Goal: Check status: Check status

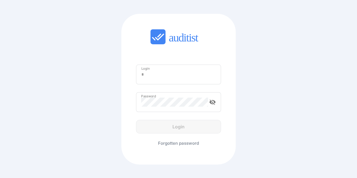
type input "**********"
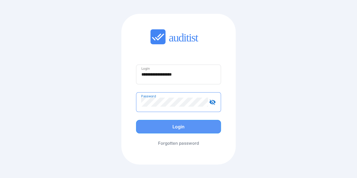
click at [145, 124] on div "Login" at bounding box center [178, 126] width 73 height 7
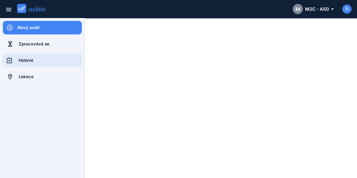
click at [32, 58] on div "Hotové" at bounding box center [50, 60] width 63 height 6
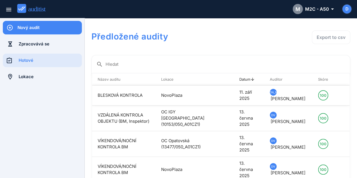
click at [207, 96] on td "NovoPlaza" at bounding box center [188, 95] width 67 height 20
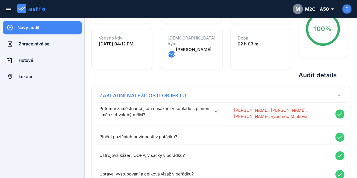
scroll to position [92, 0]
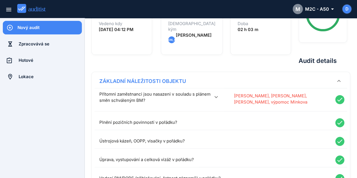
click at [219, 96] on icon "keyboard_arrow_down" at bounding box center [215, 97] width 7 height 7
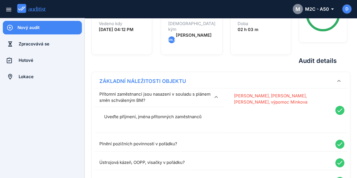
click at [219, 96] on icon "keyboard_arrow_down" at bounding box center [215, 97] width 7 height 7
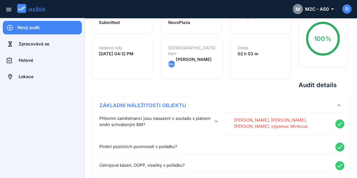
scroll to position [0, 0]
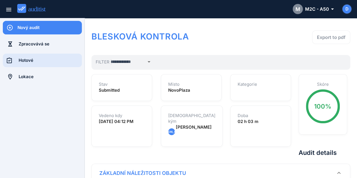
click at [32, 61] on div "Hotové" at bounding box center [50, 60] width 63 height 6
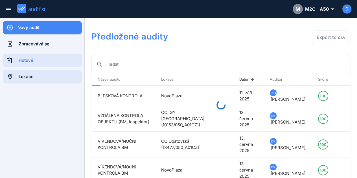
click at [32, 77] on div "Lokace" at bounding box center [50, 77] width 63 height 6
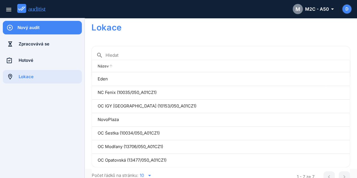
scroll to position [14, 0]
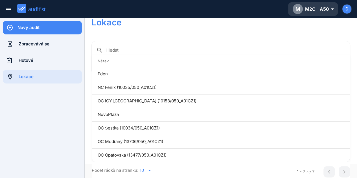
click at [326, 10] on div "M M2C - A50 arrow_drop_down_outlined" at bounding box center [312, 9] width 41 height 10
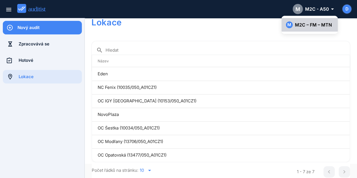
click at [316, 23] on div "M M2C – FM – MTN" at bounding box center [308, 24] width 47 height 7
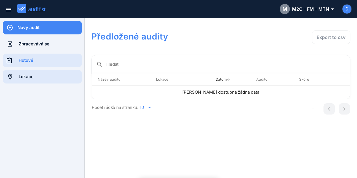
click at [15, 78] on div at bounding box center [11, 77] width 16 height 14
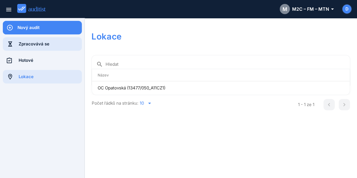
click at [34, 47] on div "Zpracovává se" at bounding box center [50, 44] width 63 height 6
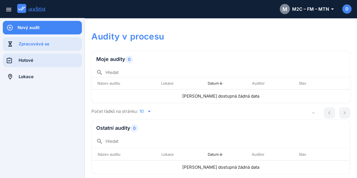
click at [29, 57] on div "Hotové" at bounding box center [50, 60] width 63 height 6
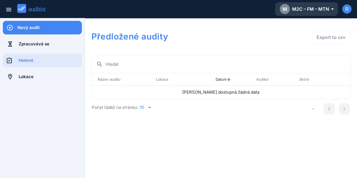
click at [302, 8] on div "M M2C – FM – MTN arrow_drop_down_outlined" at bounding box center [306, 9] width 54 height 10
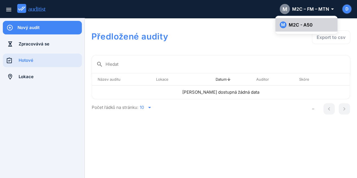
click at [300, 25] on div "M M2C - A50" at bounding box center [305, 24] width 53 height 7
